Goal: Check status: Check status

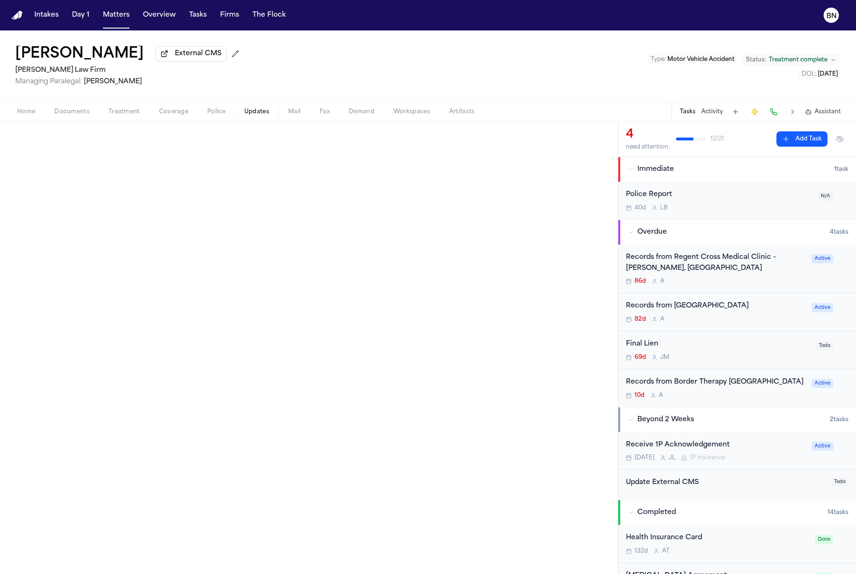
click at [261, 118] on button "Updates" at bounding box center [257, 111] width 44 height 11
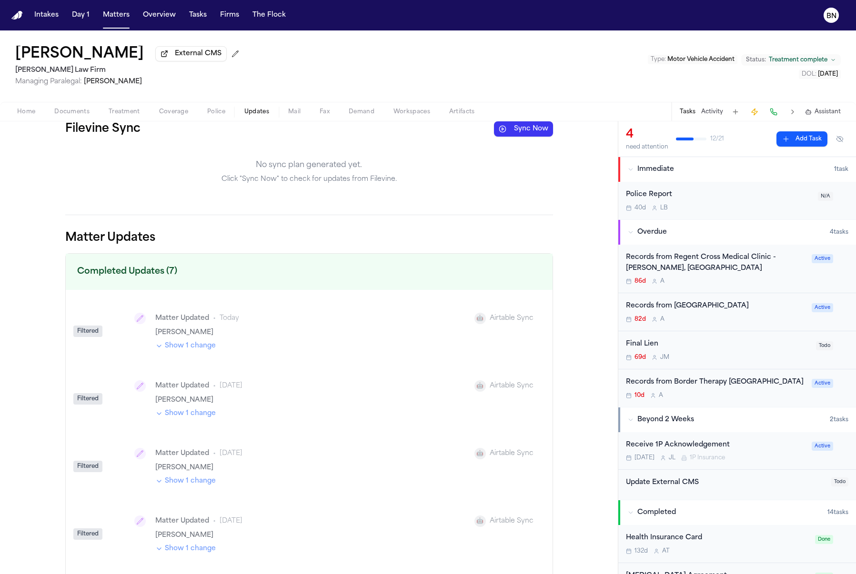
click at [524, 135] on button "Sync Now" at bounding box center [523, 128] width 59 height 15
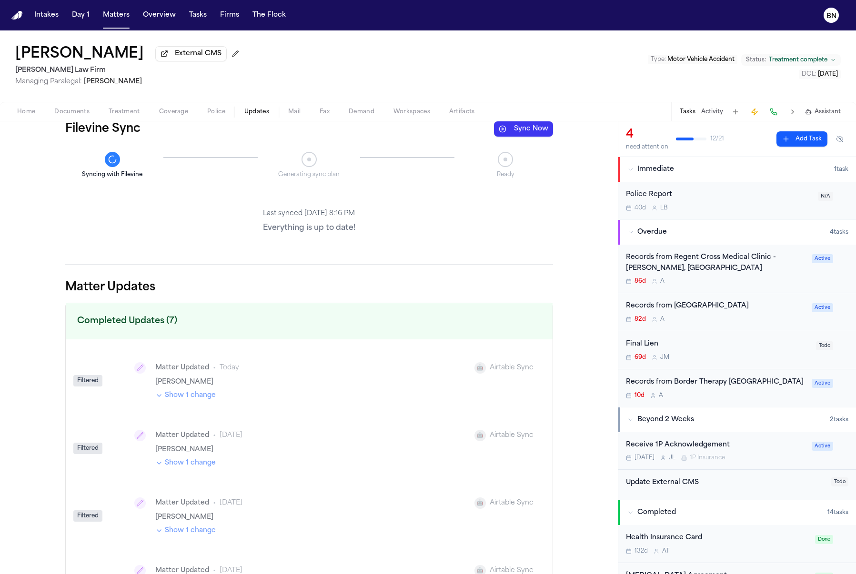
click at [63, 105] on div "Home Documents Treatment Coverage Police Updates Mail Fax Demand Workspaces Art…" at bounding box center [428, 111] width 856 height 19
click at [65, 121] on div "Home Documents Treatment Coverage Police Updates Mail Fax Demand Workspaces Art…" at bounding box center [428, 111] width 856 height 19
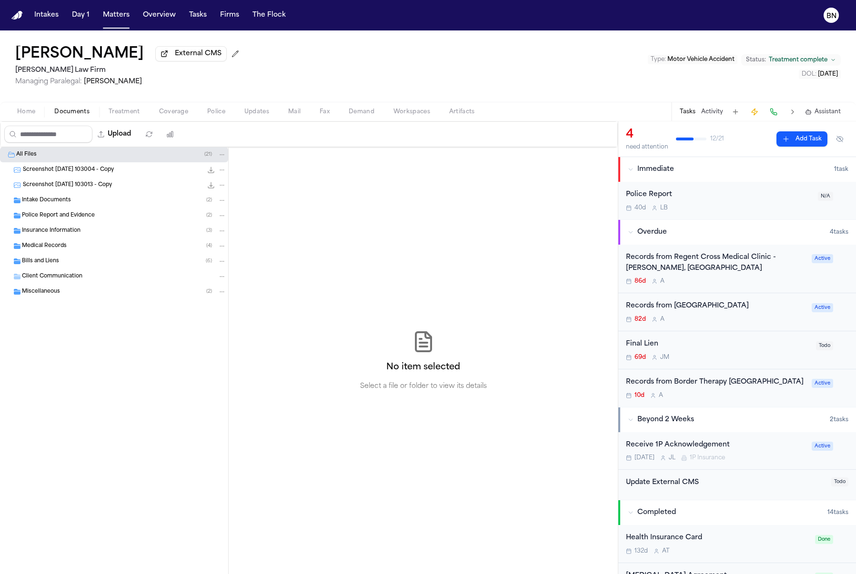
click at [67, 118] on button "Documents" at bounding box center [72, 111] width 54 height 11
click at [57, 228] on div "Insurance Information ( 3 )" at bounding box center [124, 231] width 204 height 9
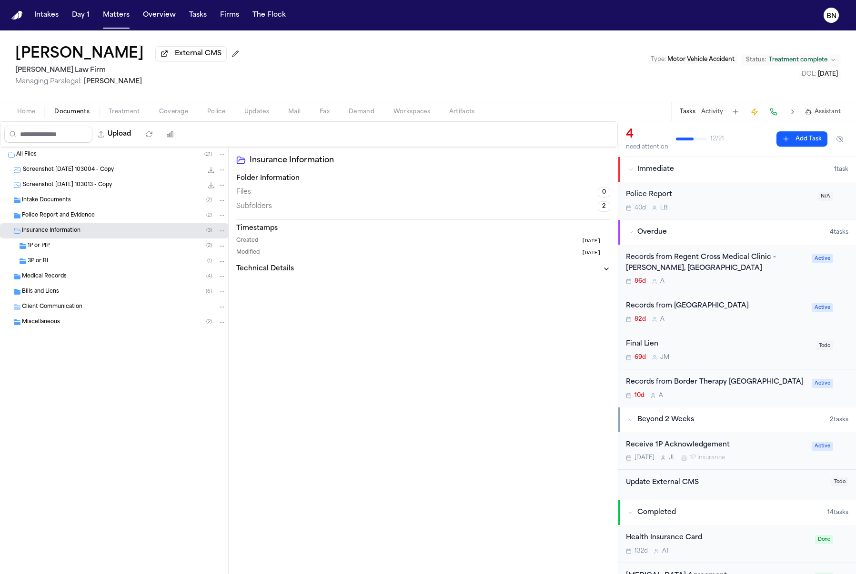
click at [63, 220] on span "Police Report and Evidence" at bounding box center [58, 216] width 73 height 8
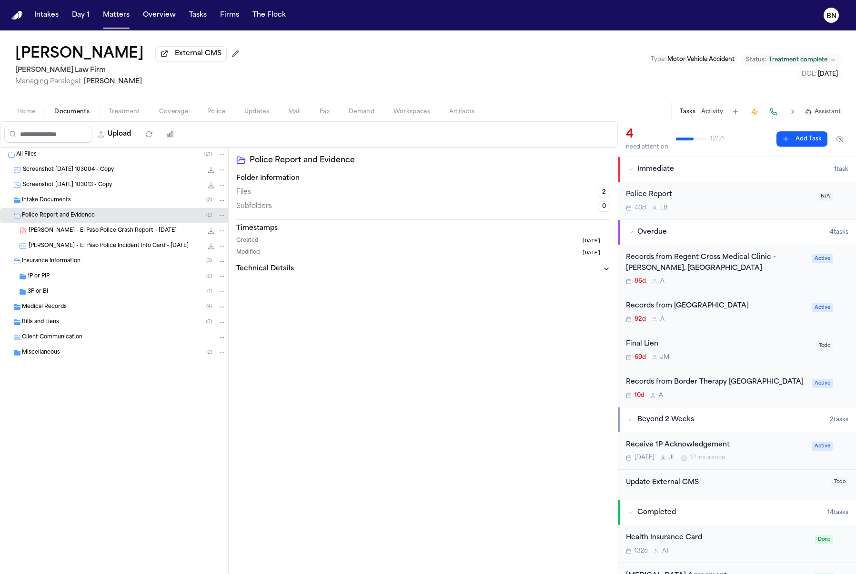
click at [92, 248] on span "[PERSON_NAME] - El Paso Police Incident Info Card - [DATE]" at bounding box center [109, 246] width 160 height 8
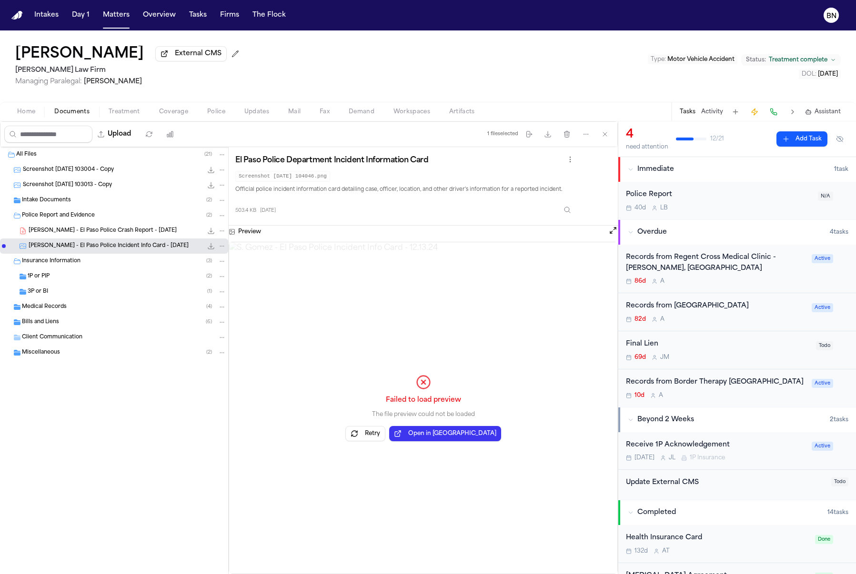
click at [89, 266] on div "Insurance Information ( 3 )" at bounding box center [124, 261] width 204 height 9
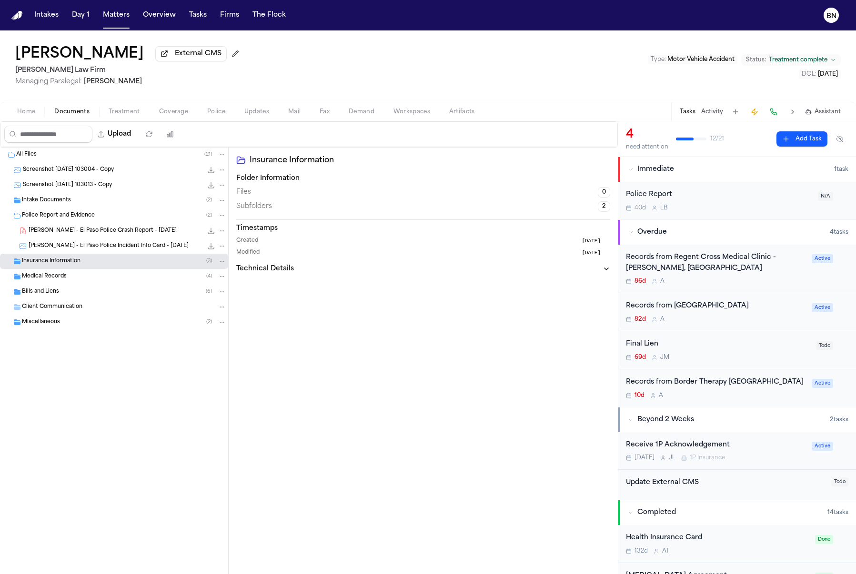
click at [84, 287] on div "Bills and Liens ( 6 )" at bounding box center [114, 291] width 228 height 15
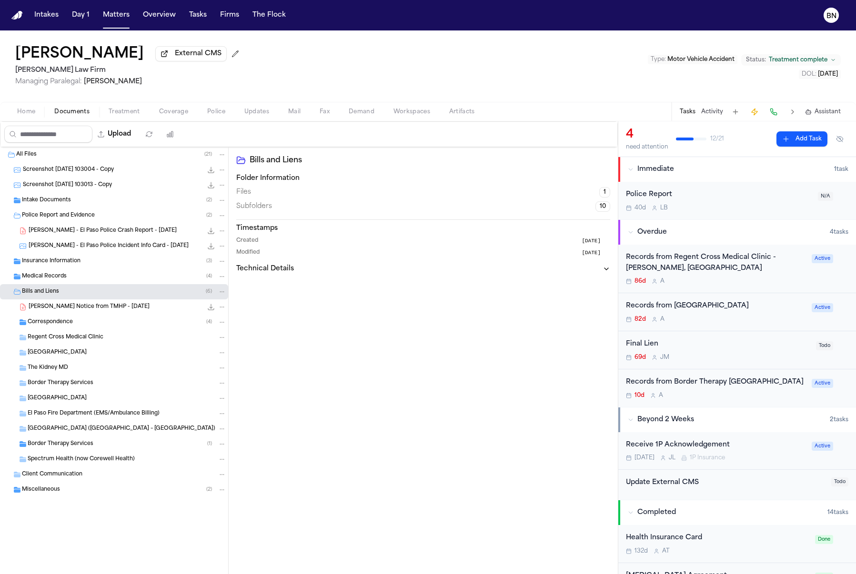
click at [87, 280] on div "Medical Records ( 4 )" at bounding box center [124, 276] width 204 height 9
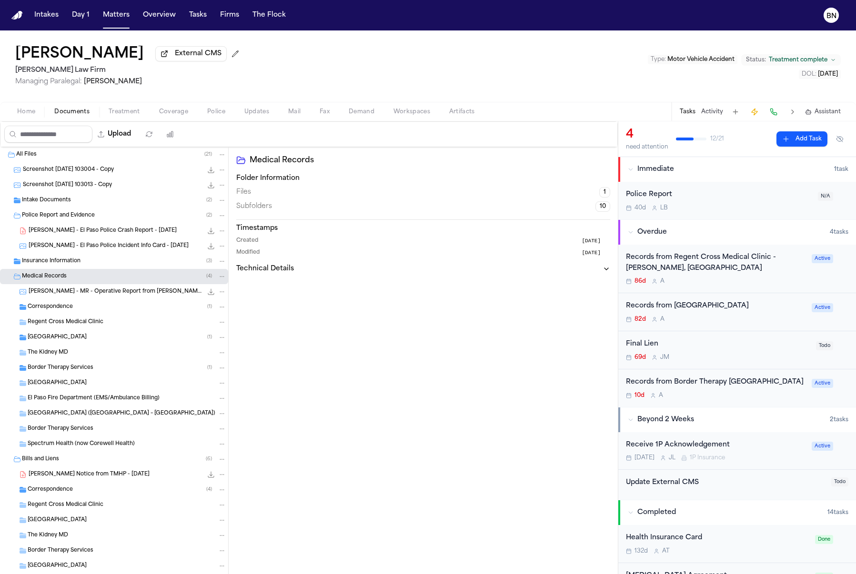
click at [90, 308] on div "Correspondence ( 1 )" at bounding box center [127, 307] width 199 height 9
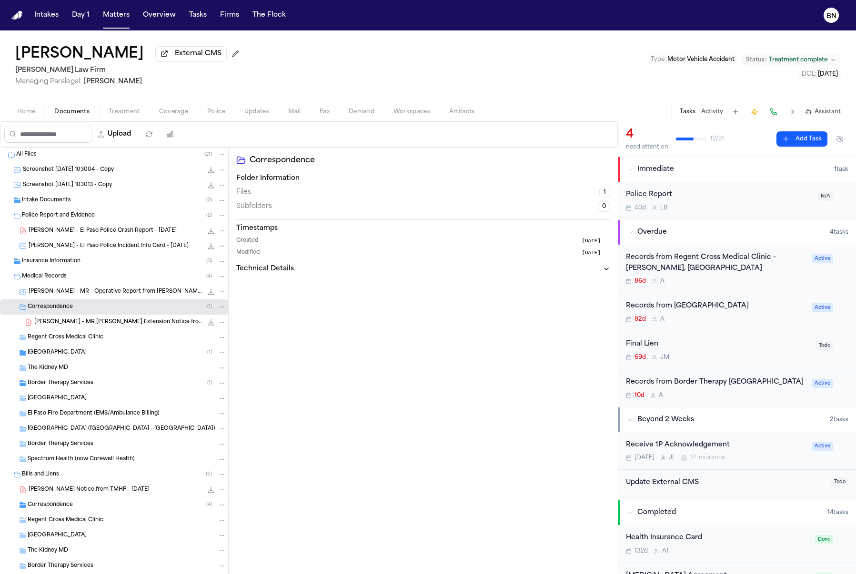
click at [95, 325] on span "[PERSON_NAME] - MR [PERSON_NAME] Extension Notice from VitalChart - [DATE]" at bounding box center [118, 323] width 168 height 8
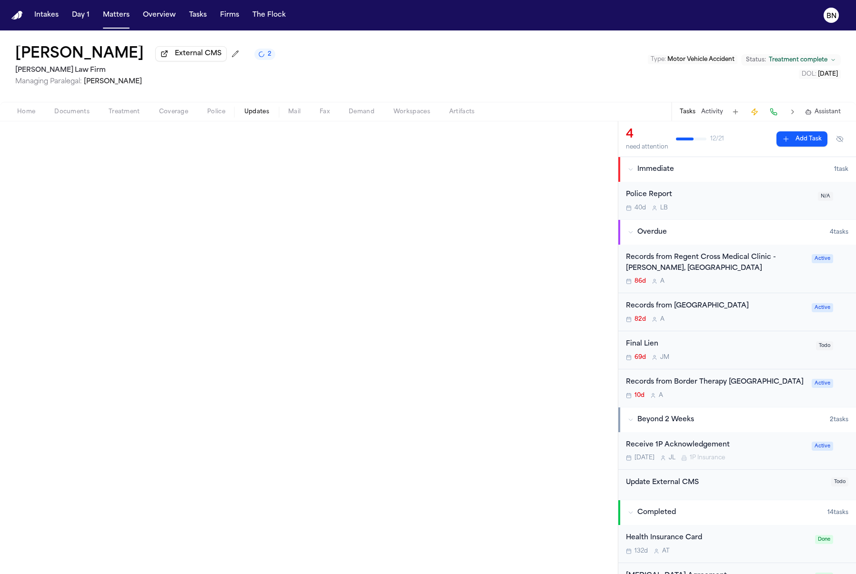
click at [248, 111] on span "Updates" at bounding box center [256, 112] width 25 height 8
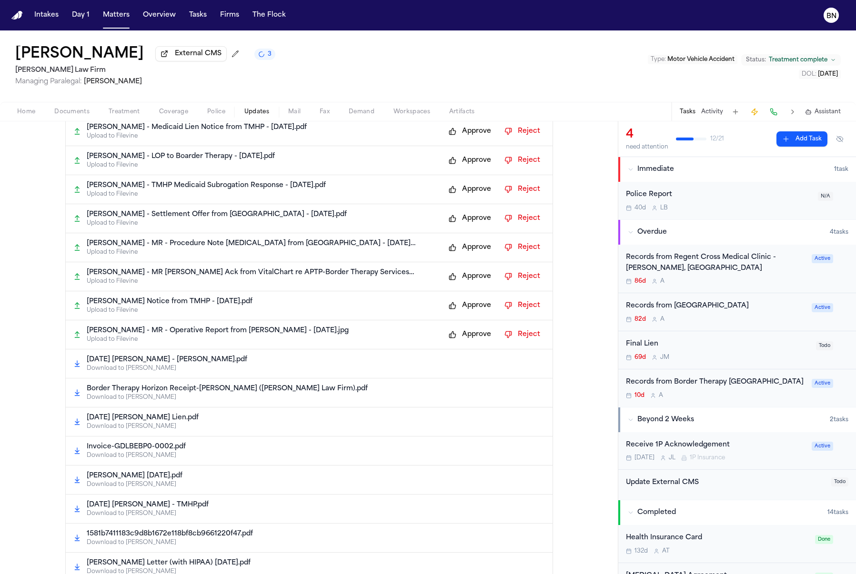
scroll to position [421, 0]
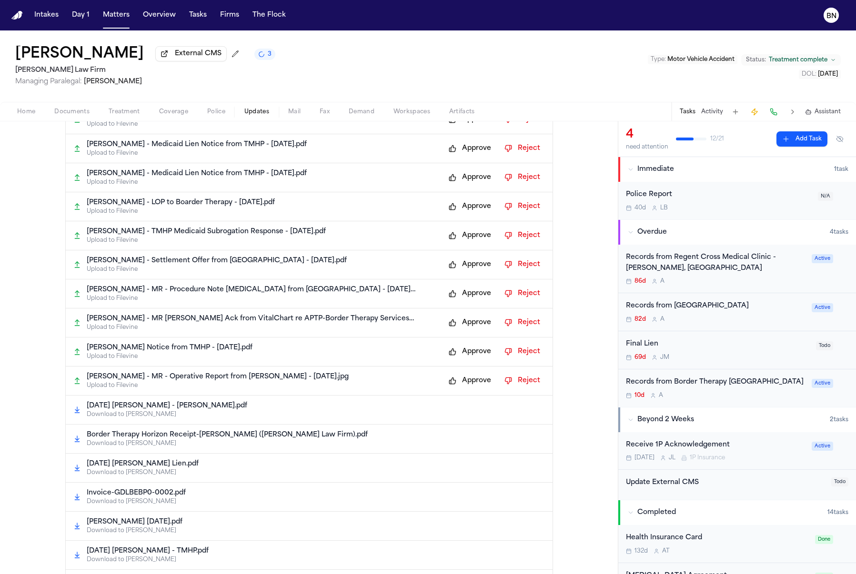
click at [483, 378] on button "Approve" at bounding box center [470, 380] width 52 height 15
click at [474, 355] on button "Approve" at bounding box center [470, 351] width 52 height 15
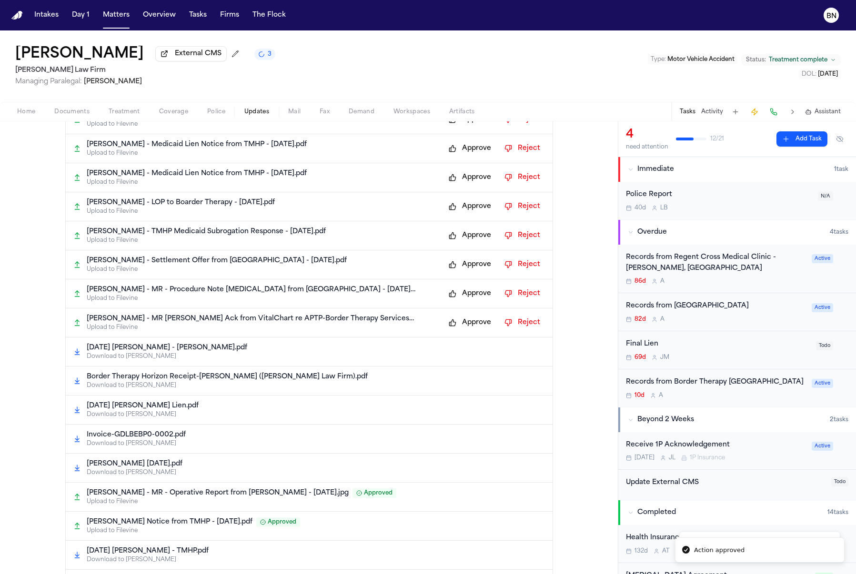
click at [471, 328] on button "Approve" at bounding box center [470, 322] width 52 height 15
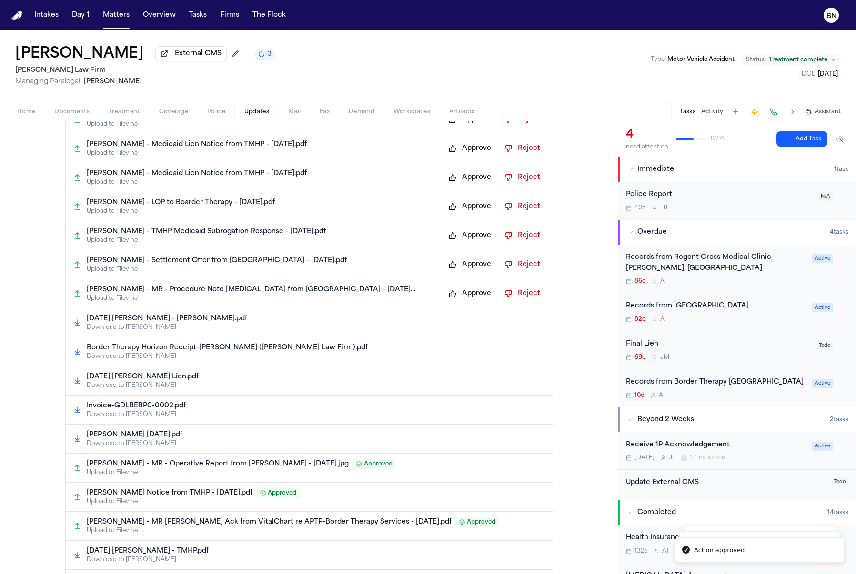
click at [462, 294] on button "Approve" at bounding box center [470, 293] width 52 height 15
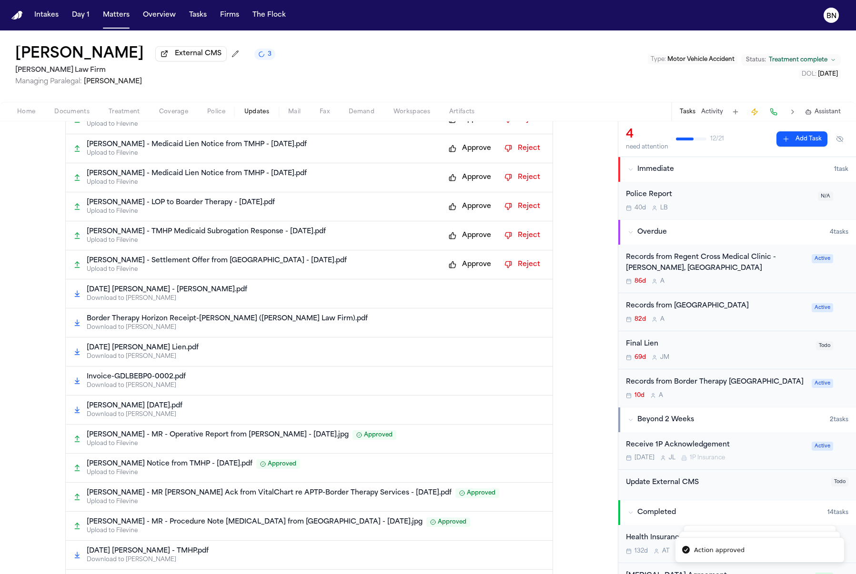
click at [460, 263] on button "Approve" at bounding box center [470, 264] width 52 height 15
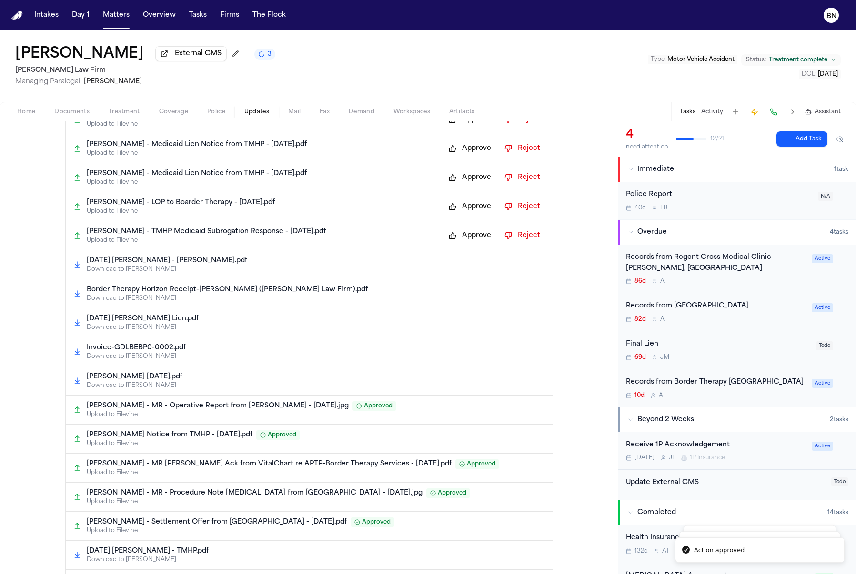
click at [464, 231] on button "Approve" at bounding box center [470, 235] width 52 height 15
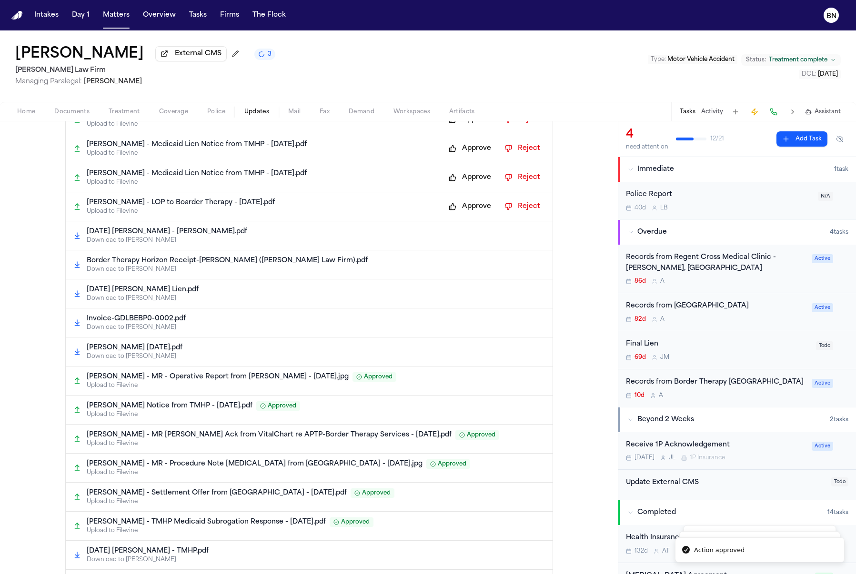
click at [465, 210] on button "Approve" at bounding box center [470, 206] width 52 height 15
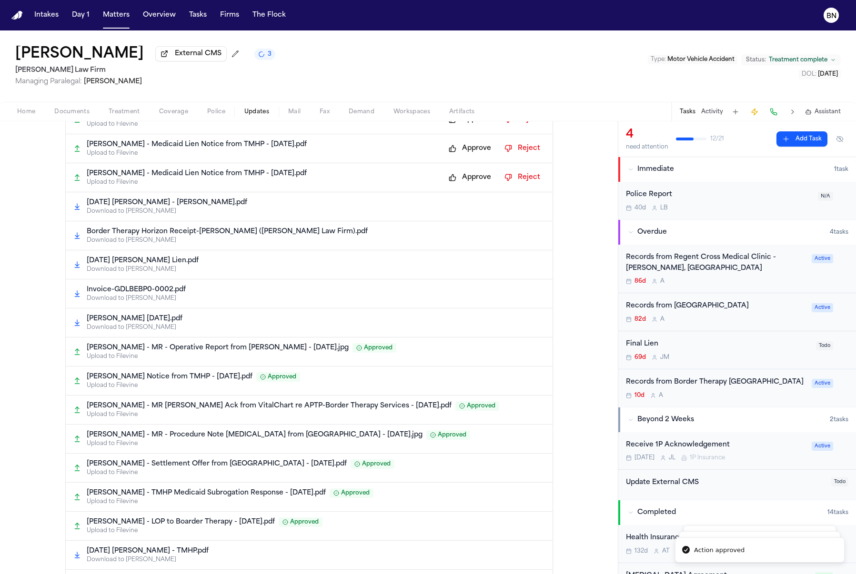
click at [464, 170] on button "Approve" at bounding box center [470, 177] width 52 height 15
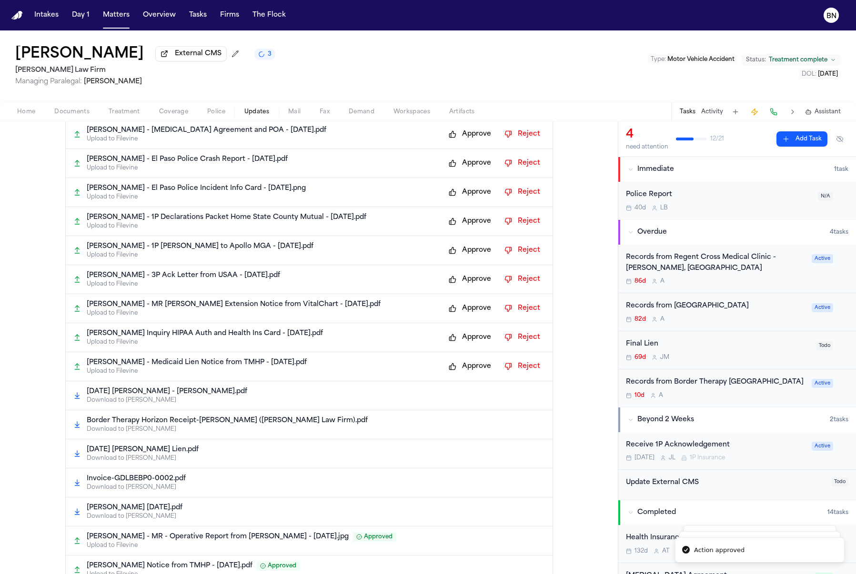
scroll to position [198, 0]
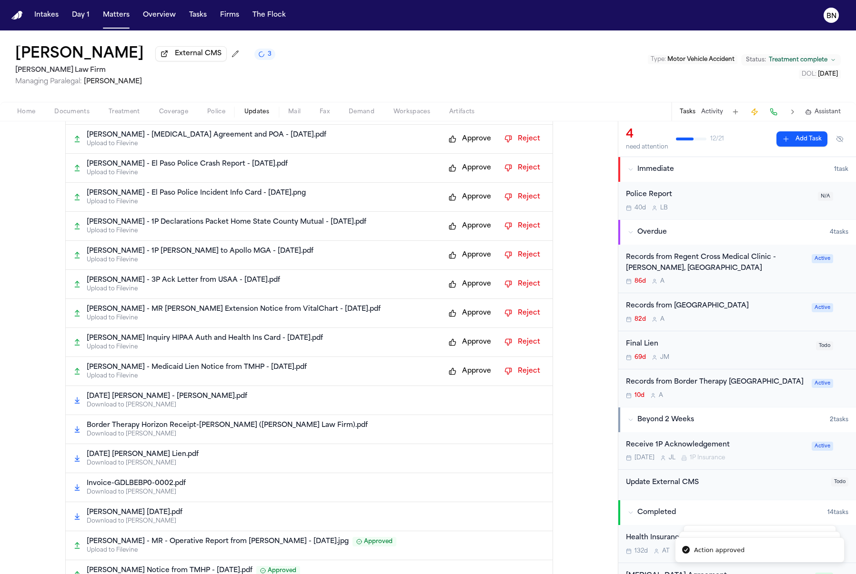
click at [463, 374] on button "Approve" at bounding box center [470, 371] width 52 height 15
click at [467, 353] on div "S. Gomez - Lien Inquiry HIPAA Auth and Health Ins Card - 5.3.25.pdf Upload to F…" at bounding box center [309, 342] width 487 height 29
click at [467, 350] on div "S. Gomez - Lien Inquiry HIPAA Auth and Health Ins Card - 5.3.25.pdf Upload to F…" at bounding box center [309, 342] width 487 height 29
click at [468, 348] on button "Approve" at bounding box center [470, 342] width 52 height 15
click at [470, 312] on button "Approve" at bounding box center [470, 313] width 52 height 15
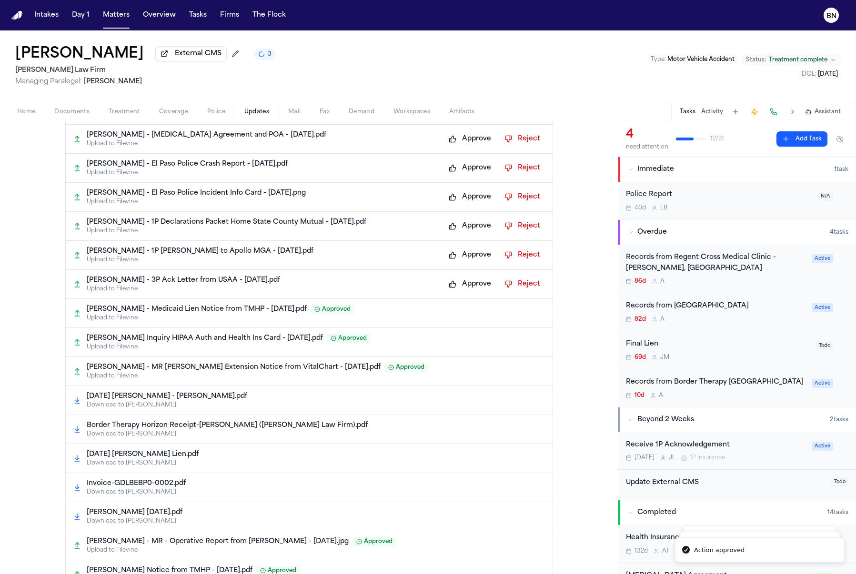
click at [472, 285] on button "Approve" at bounding box center [470, 284] width 52 height 15
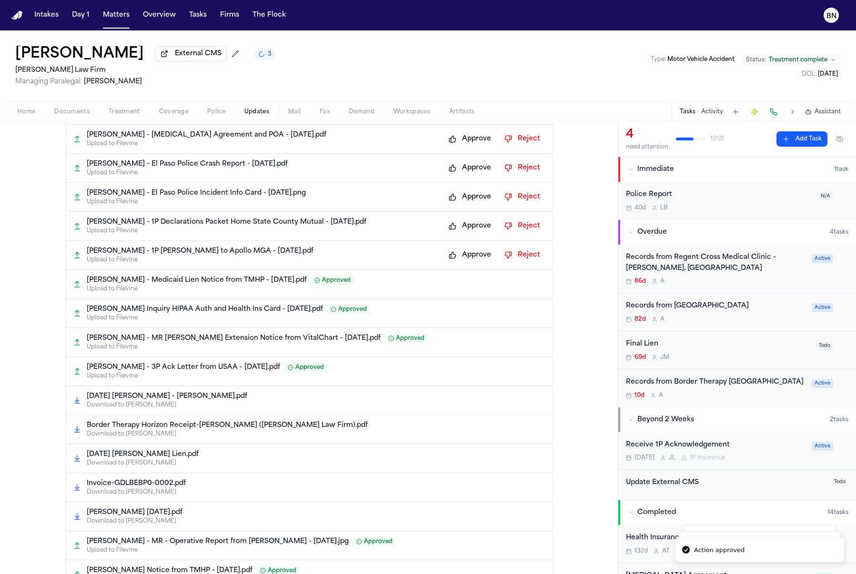
drag, startPoint x: 468, startPoint y: 256, endPoint x: 469, endPoint y: 251, distance: 5.0
click at [468, 256] on button "Approve" at bounding box center [470, 255] width 52 height 15
click at [471, 225] on button "Approve" at bounding box center [470, 226] width 52 height 15
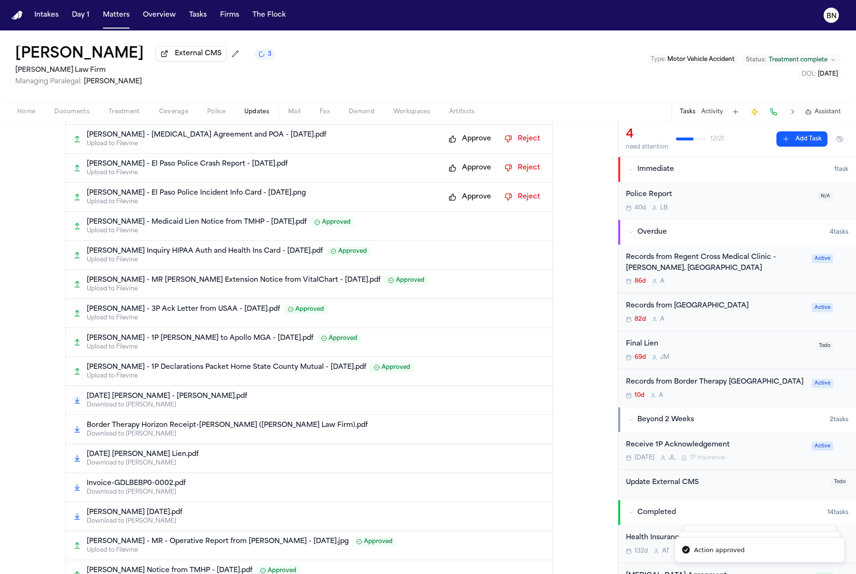
click at [472, 198] on button "Approve" at bounding box center [470, 197] width 52 height 15
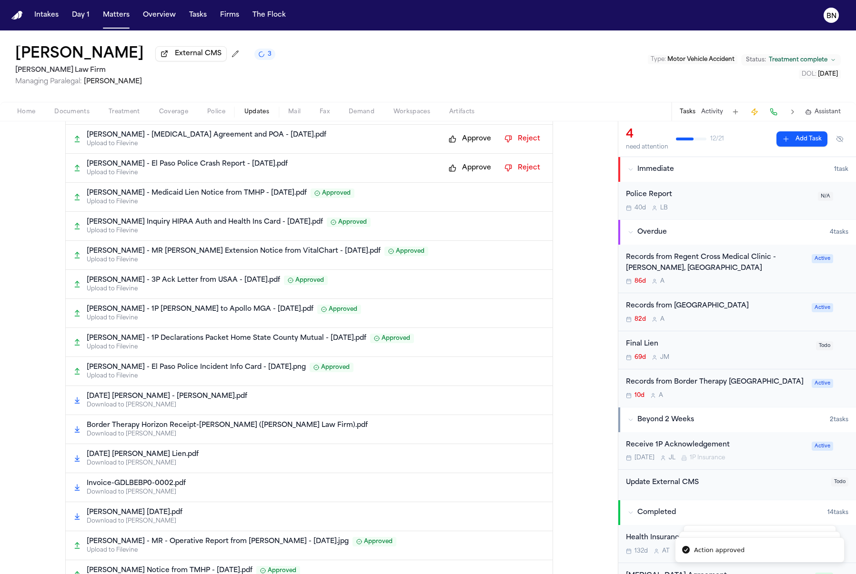
click at [468, 160] on div "S. Gomez - El Paso Police Crash Report - 12.3.24.pdf Upload to Filevine Approve…" at bounding box center [309, 168] width 487 height 29
click at [466, 164] on button "Approve" at bounding box center [470, 167] width 52 height 15
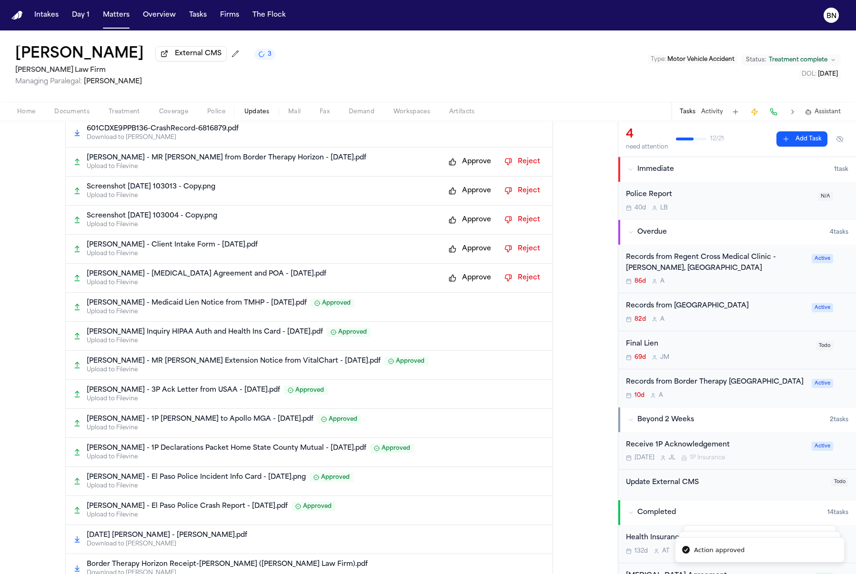
scroll to position [24, 0]
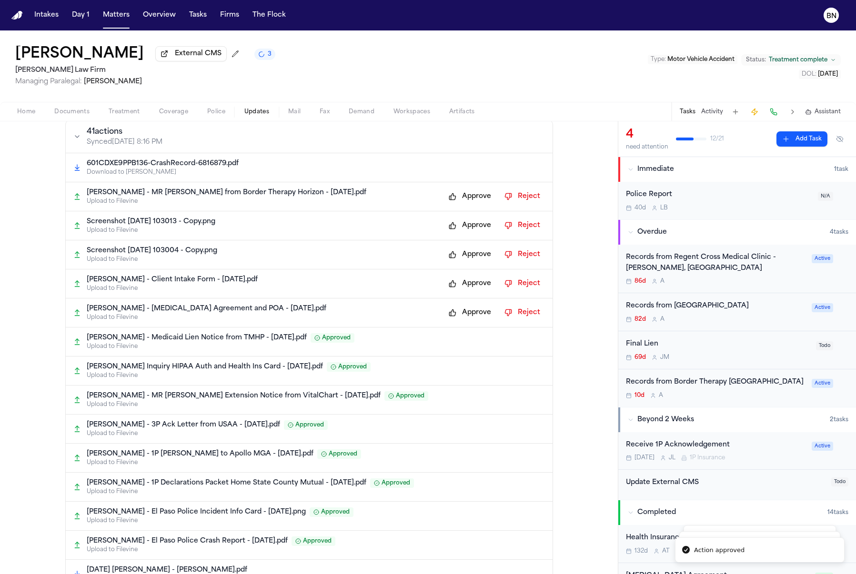
drag, startPoint x: 468, startPoint y: 313, endPoint x: 469, endPoint y: 306, distance: 7.2
click at [469, 313] on button "Approve" at bounding box center [470, 312] width 52 height 15
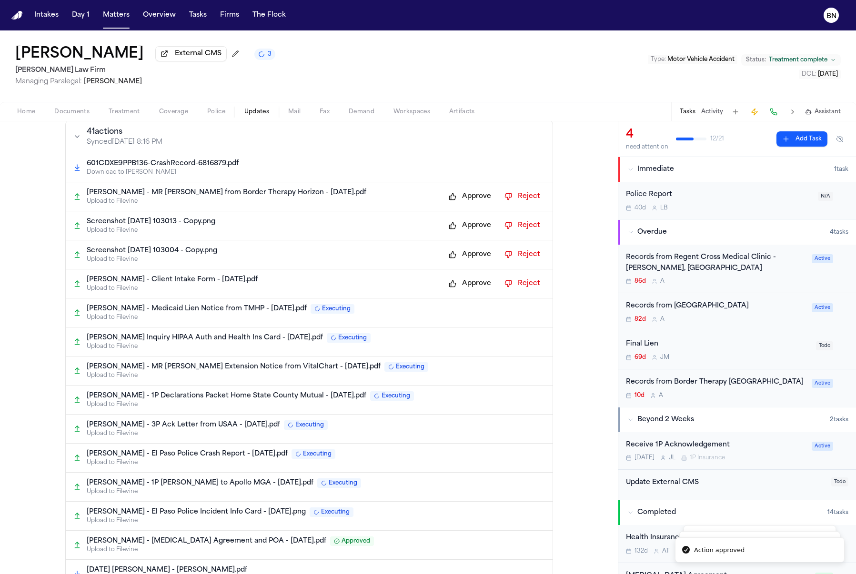
click at [471, 291] on div "S. Gomez - Client Intake Form - 6.2.25.pdf Upload to Filevine Approve Reject" at bounding box center [309, 284] width 487 height 29
click at [467, 285] on button "Approve" at bounding box center [470, 283] width 52 height 15
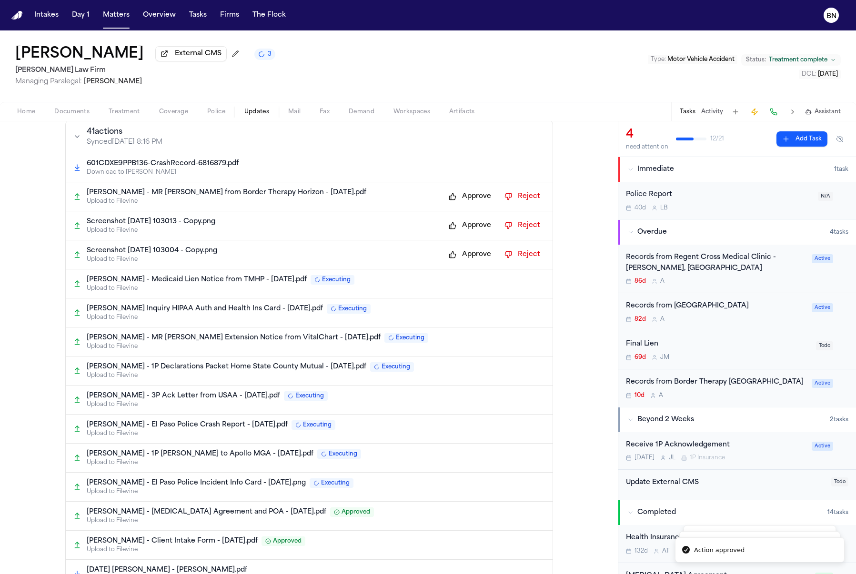
click at [470, 262] on button "Approve" at bounding box center [470, 254] width 52 height 15
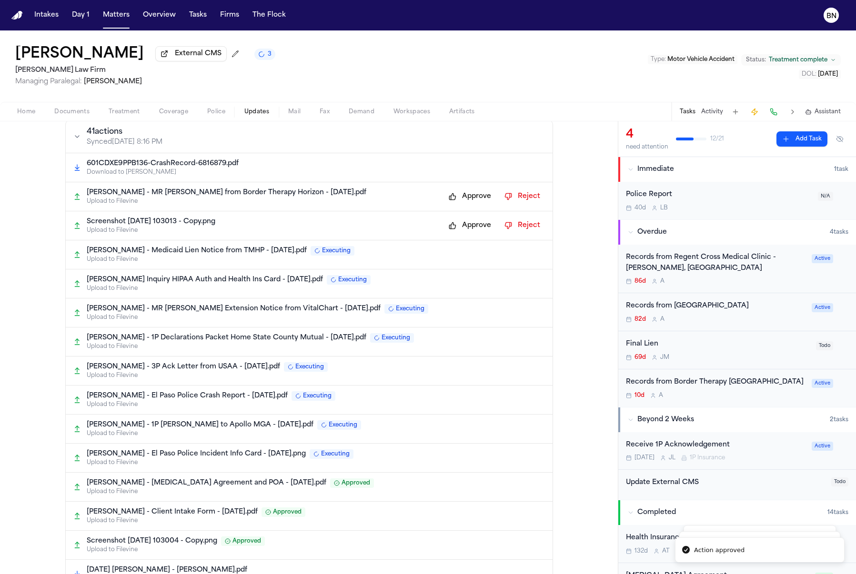
click at [468, 235] on div "Screenshot 2025-06-03 103013 - Copy.png Upload to Filevine Approve Reject" at bounding box center [309, 225] width 487 height 29
click at [464, 220] on button "Approve" at bounding box center [470, 225] width 52 height 15
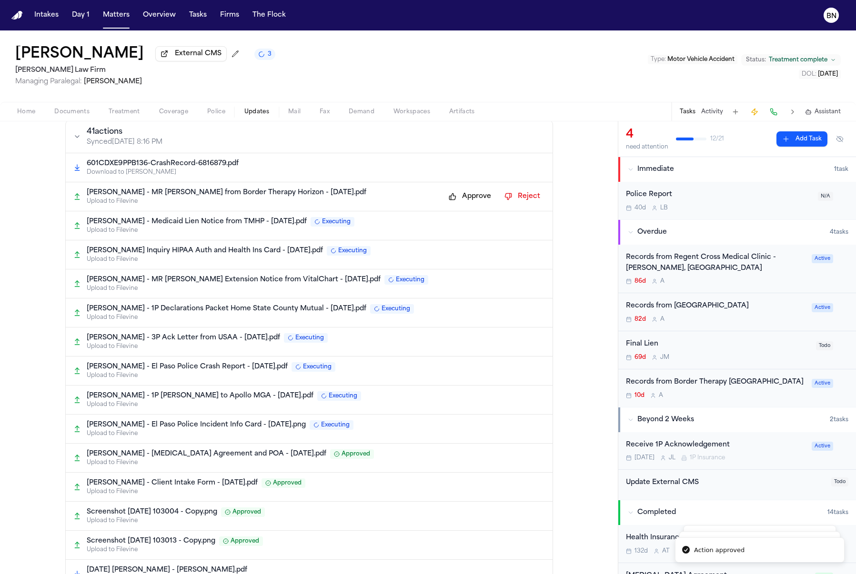
click at [467, 202] on button "Approve" at bounding box center [470, 196] width 52 height 15
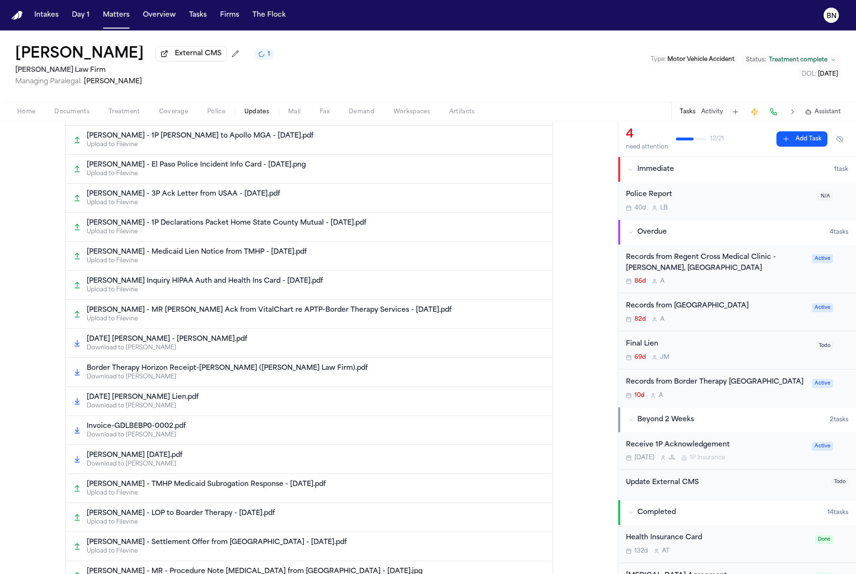
scroll to position [437, 0]
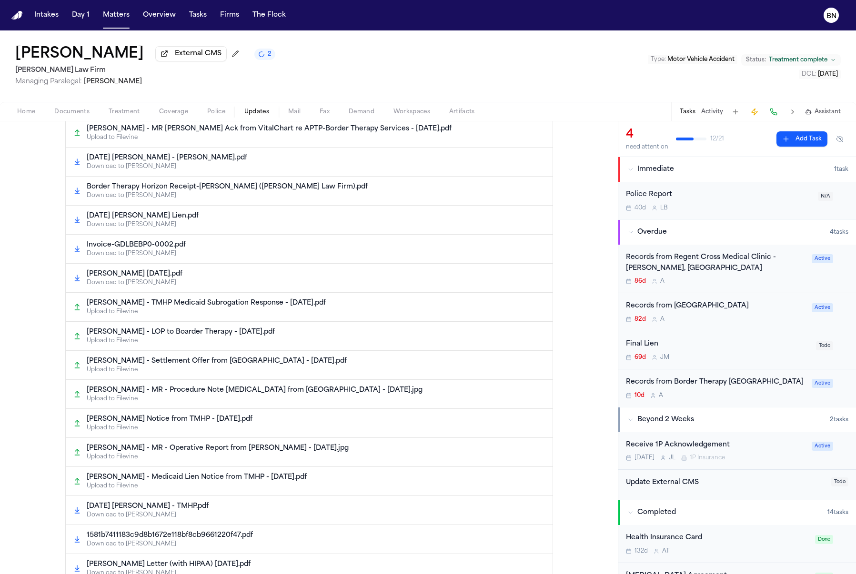
click at [716, 118] on div "Tasks Activity Assistant" at bounding box center [759, 111] width 177 height 19
click at [713, 113] on button "Activity" at bounding box center [712, 112] width 22 height 8
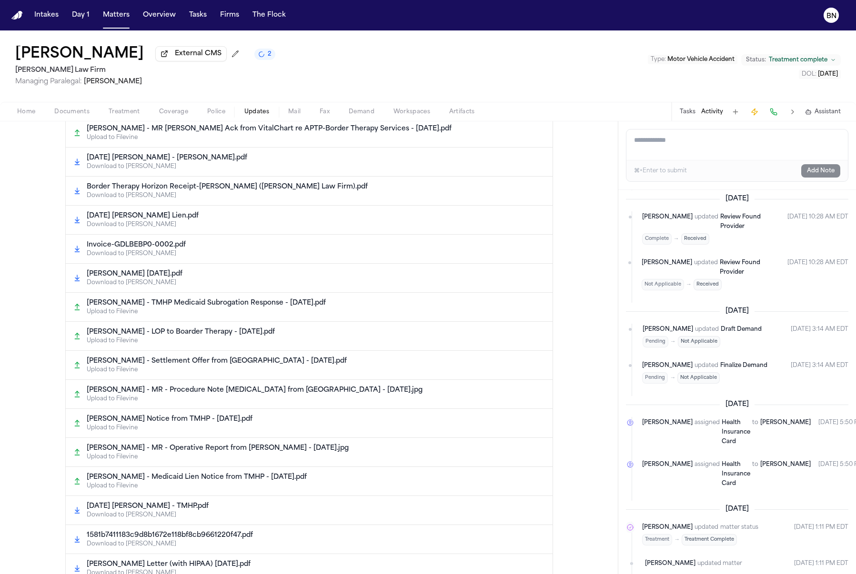
scroll to position [891, 0]
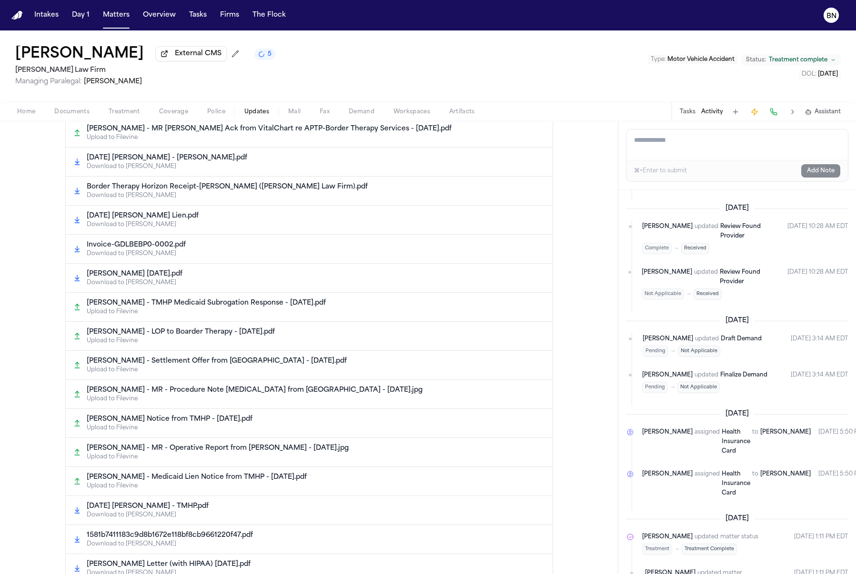
click at [78, 106] on div "Home Documents Treatment Coverage Police Updates Mail Fax Demand Workspaces Art…" at bounding box center [428, 111] width 856 height 19
click at [76, 115] on span "Documents" at bounding box center [71, 112] width 35 height 8
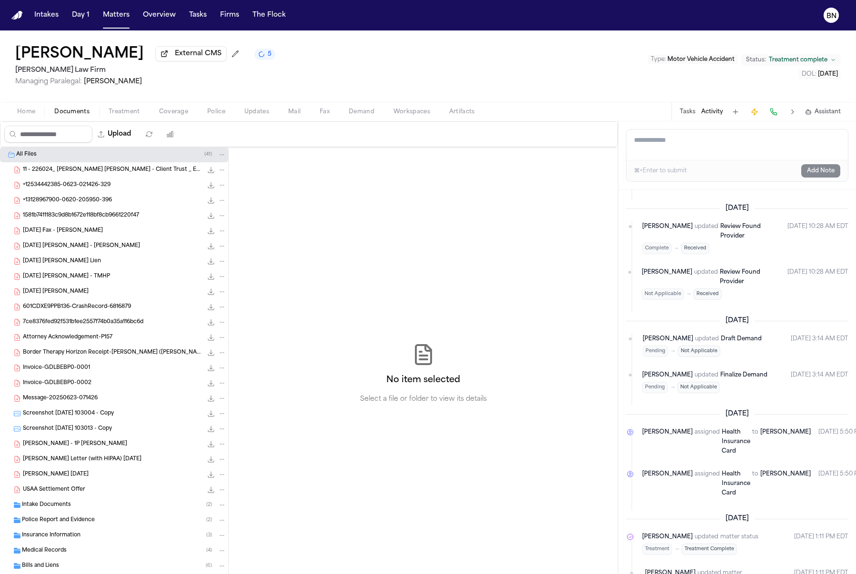
click at [128, 261] on div "2025-07-07 Gomez, Steve - TMHP Lien 355.2 KB • PDF" at bounding box center [124, 262] width 203 height 10
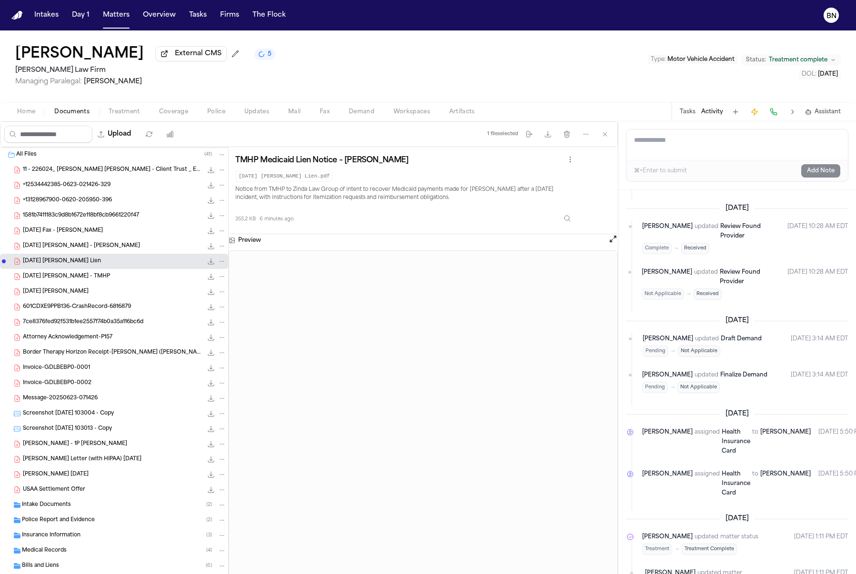
click at [251, 114] on span "Updates" at bounding box center [256, 112] width 25 height 8
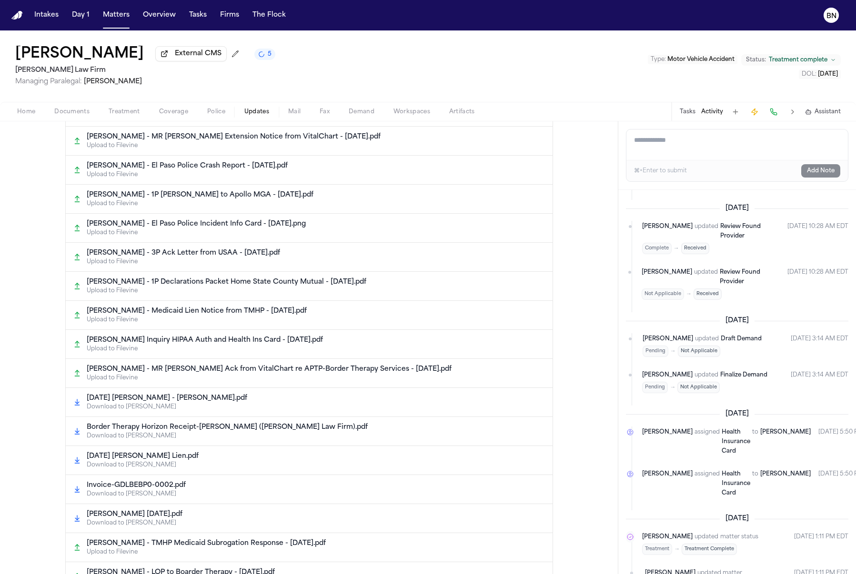
scroll to position [320, 0]
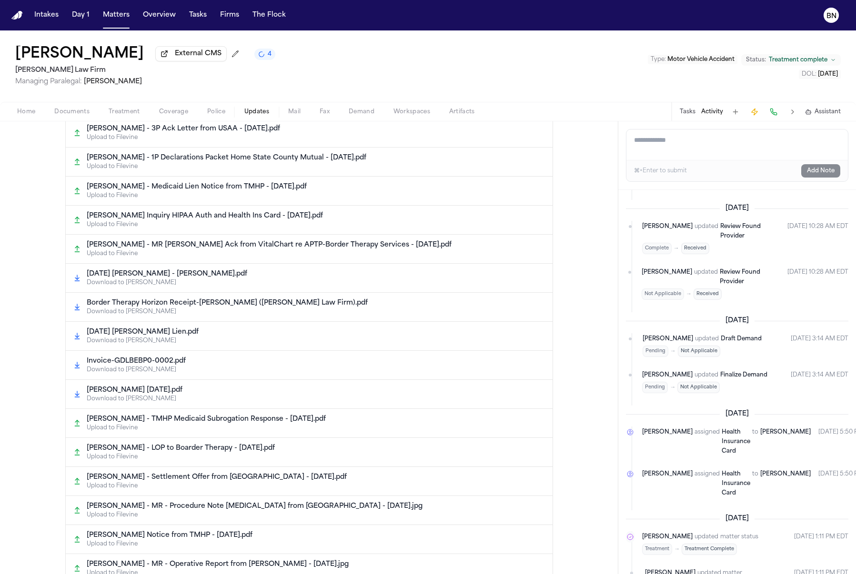
click at [167, 110] on span "Coverage" at bounding box center [173, 112] width 29 height 8
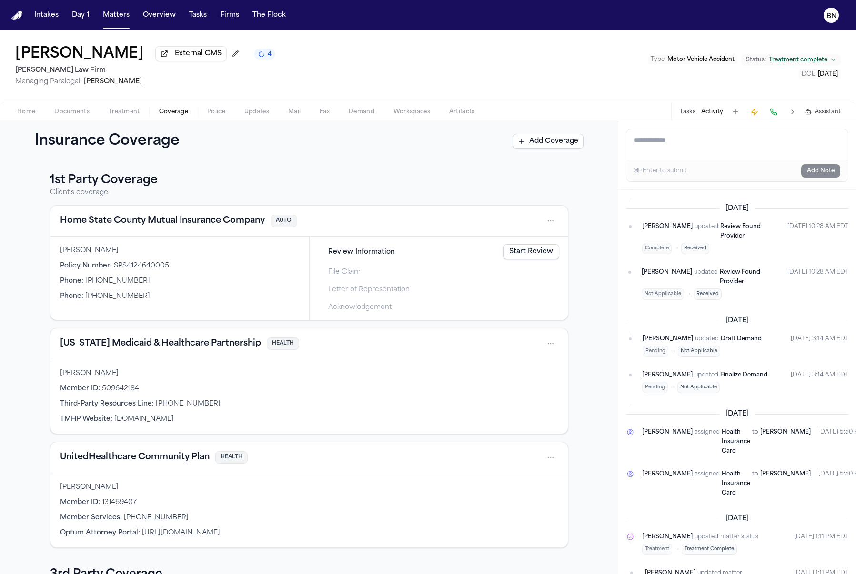
scroll to position [159, 0]
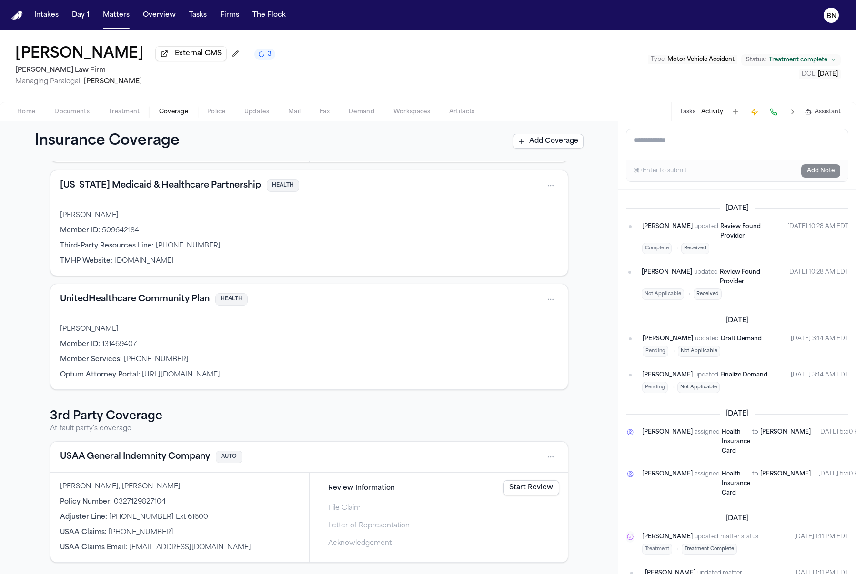
click at [683, 115] on button "Tasks" at bounding box center [687, 112] width 16 height 8
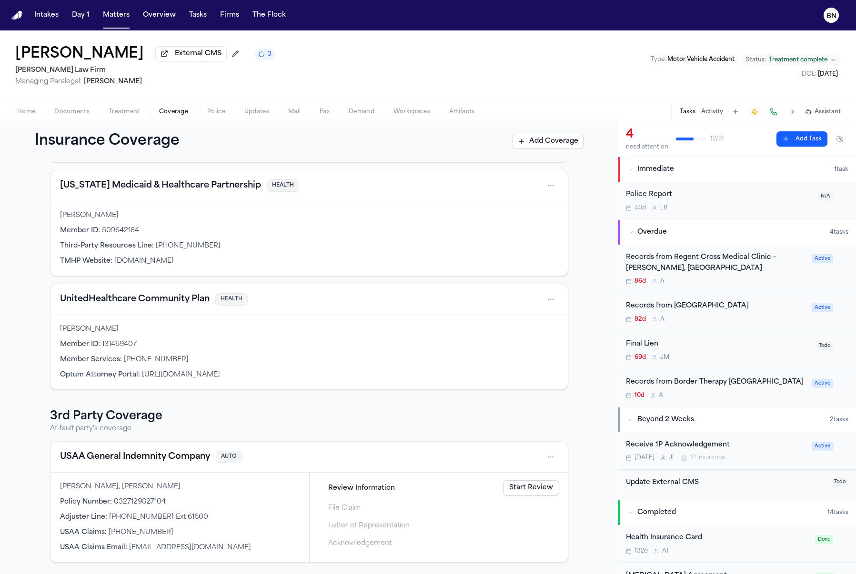
click at [131, 456] on button "USAA General Indemnity Company" at bounding box center [135, 456] width 150 height 13
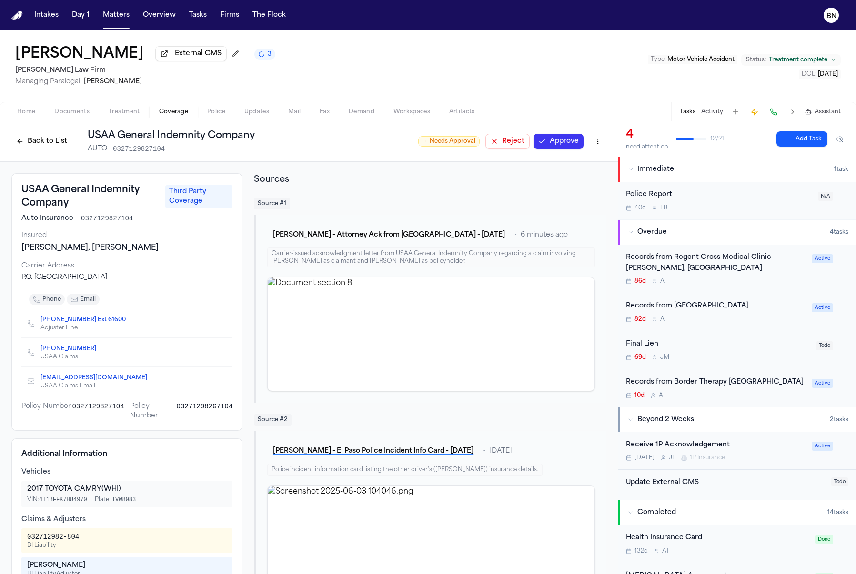
click at [61, 146] on button "Back to List" at bounding box center [41, 141] width 60 height 15
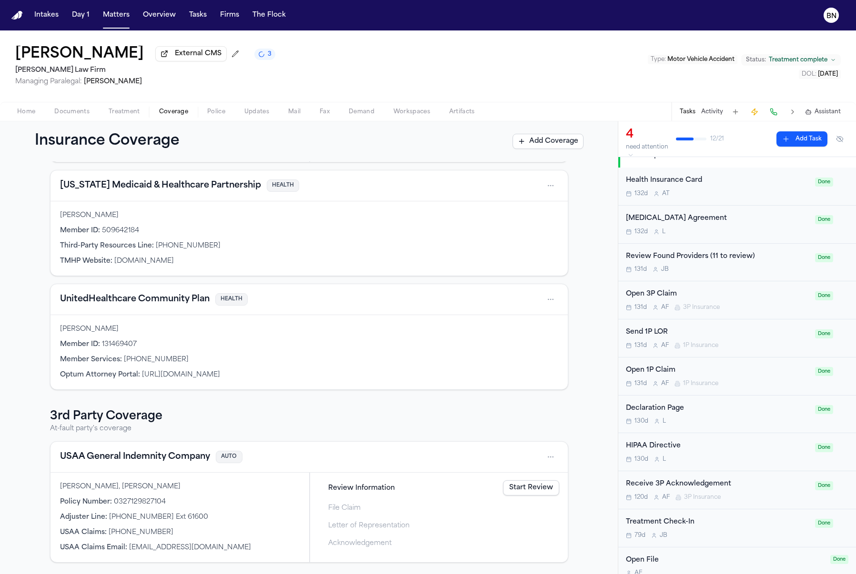
scroll to position [481, 0]
